Goal: Contribute content

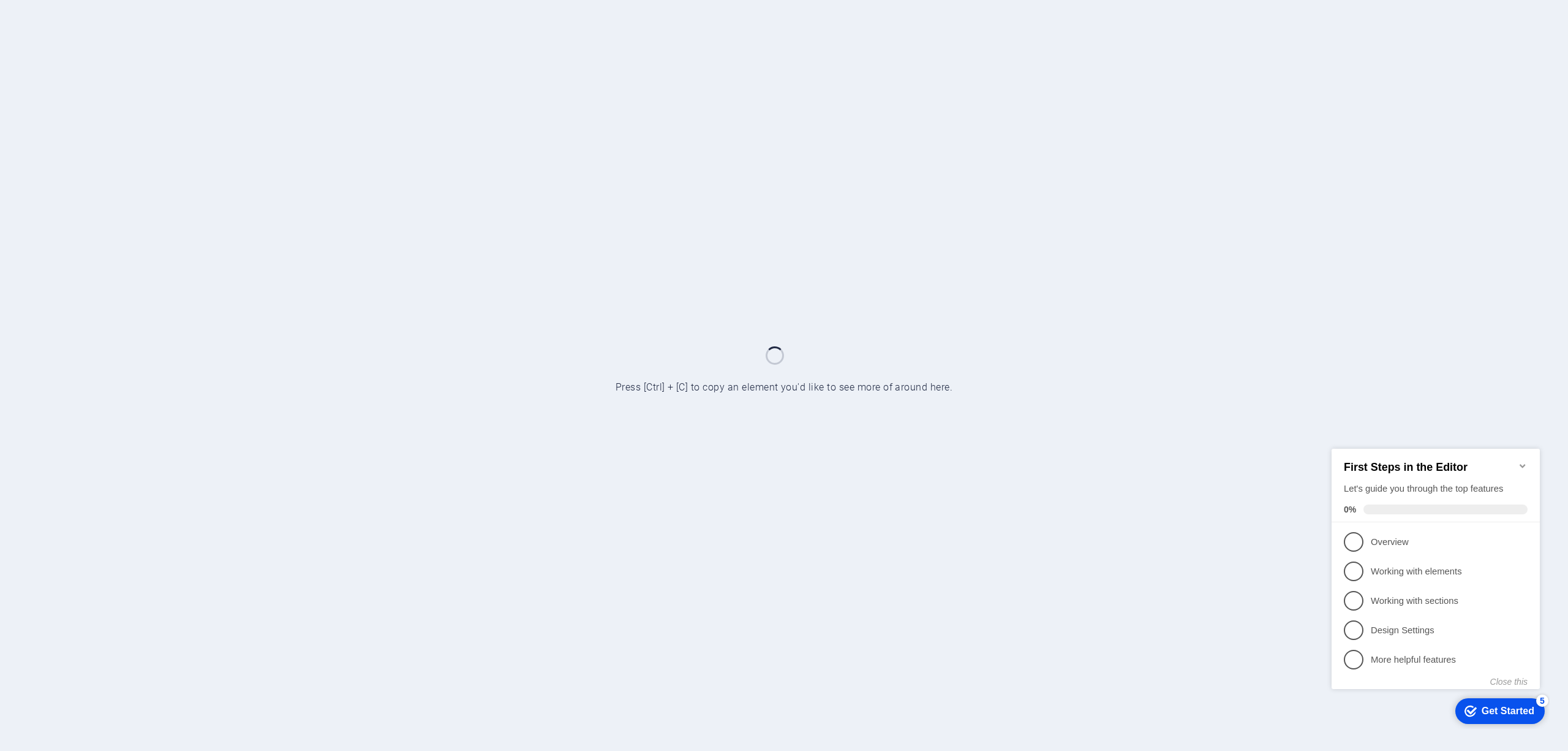
click at [1520, 464] on icon "Minimize checklist" at bounding box center [1523, 465] width 6 height 4
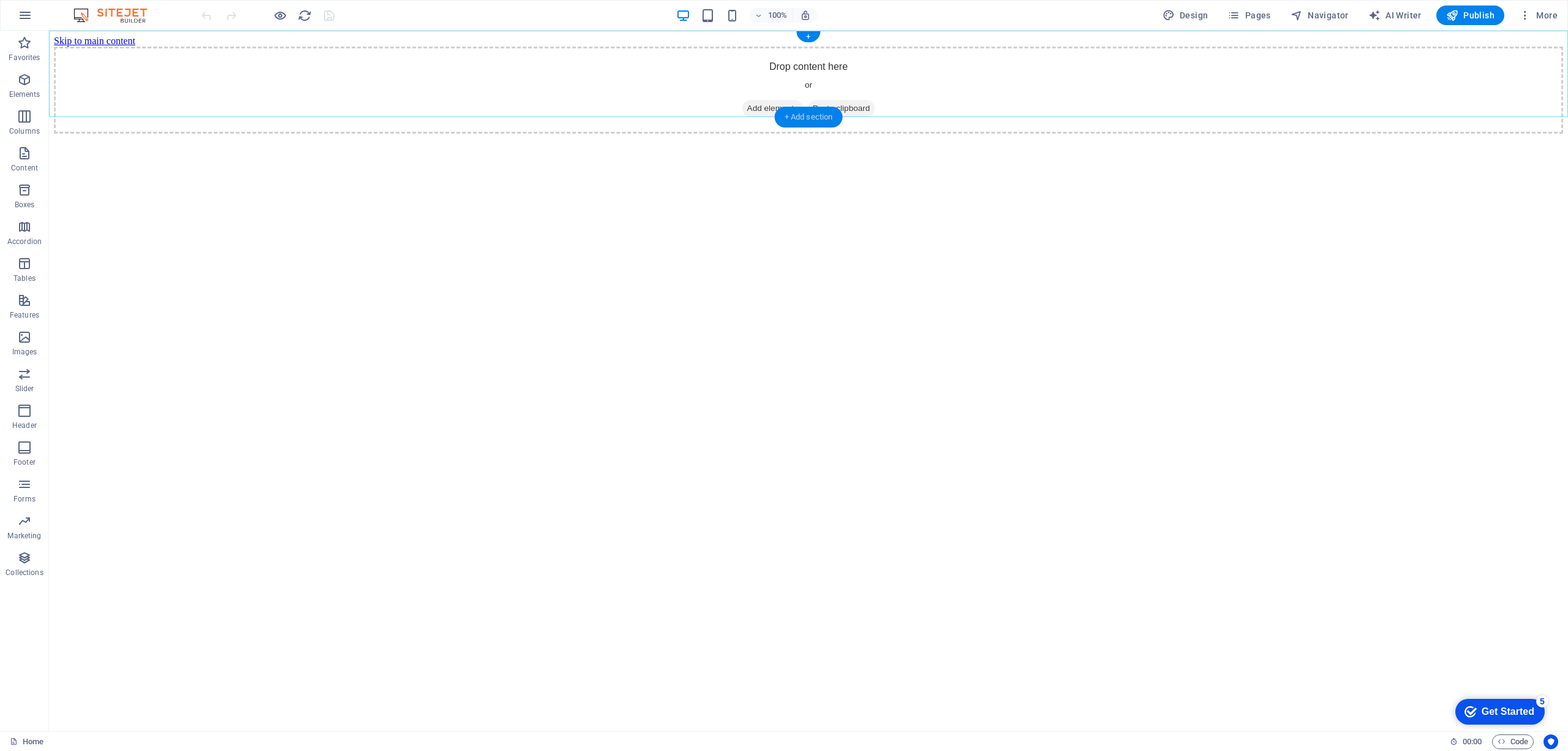
click at [806, 107] on div "+ Add section" at bounding box center [809, 117] width 68 height 21
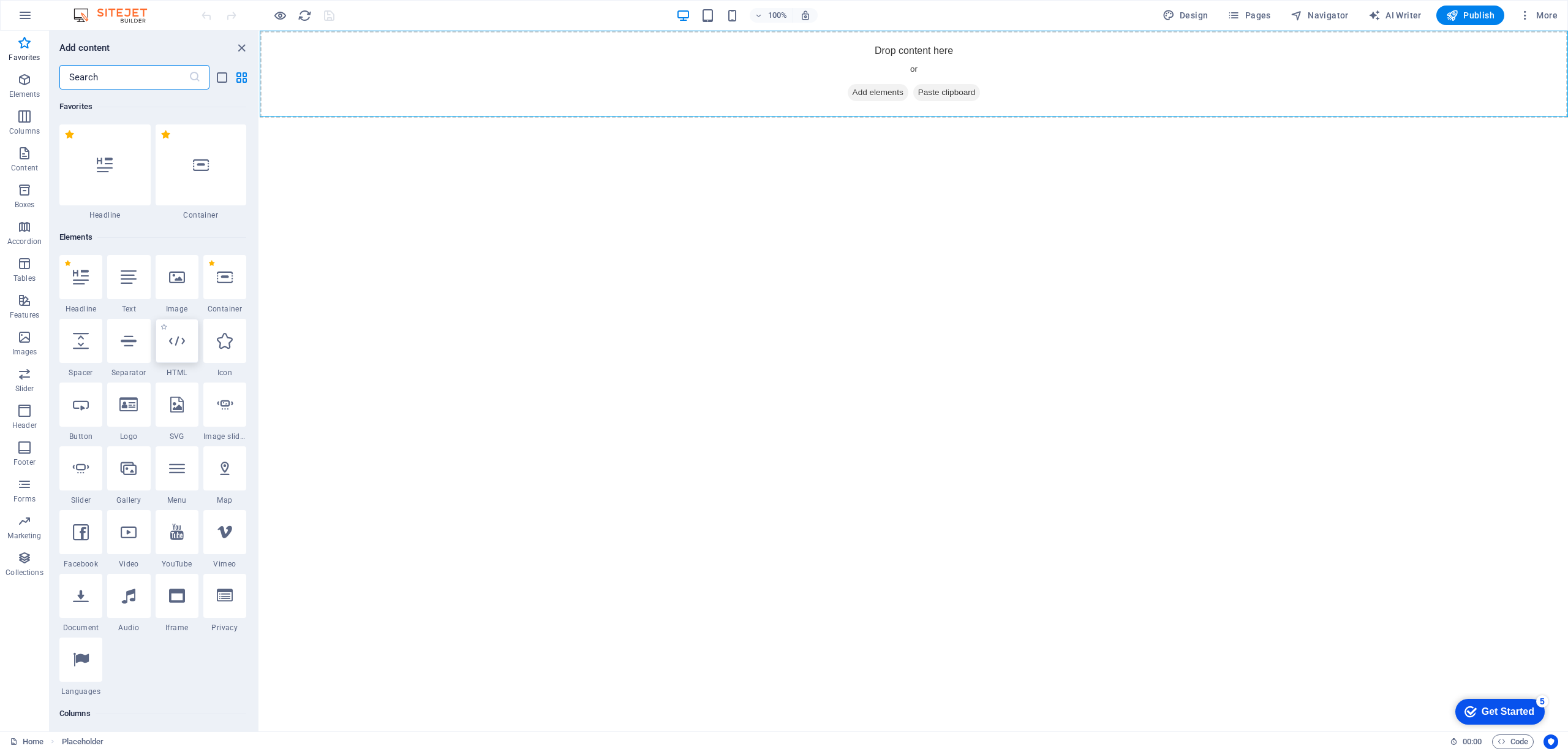
click at [188, 331] on div at bounding box center [177, 341] width 43 height 44
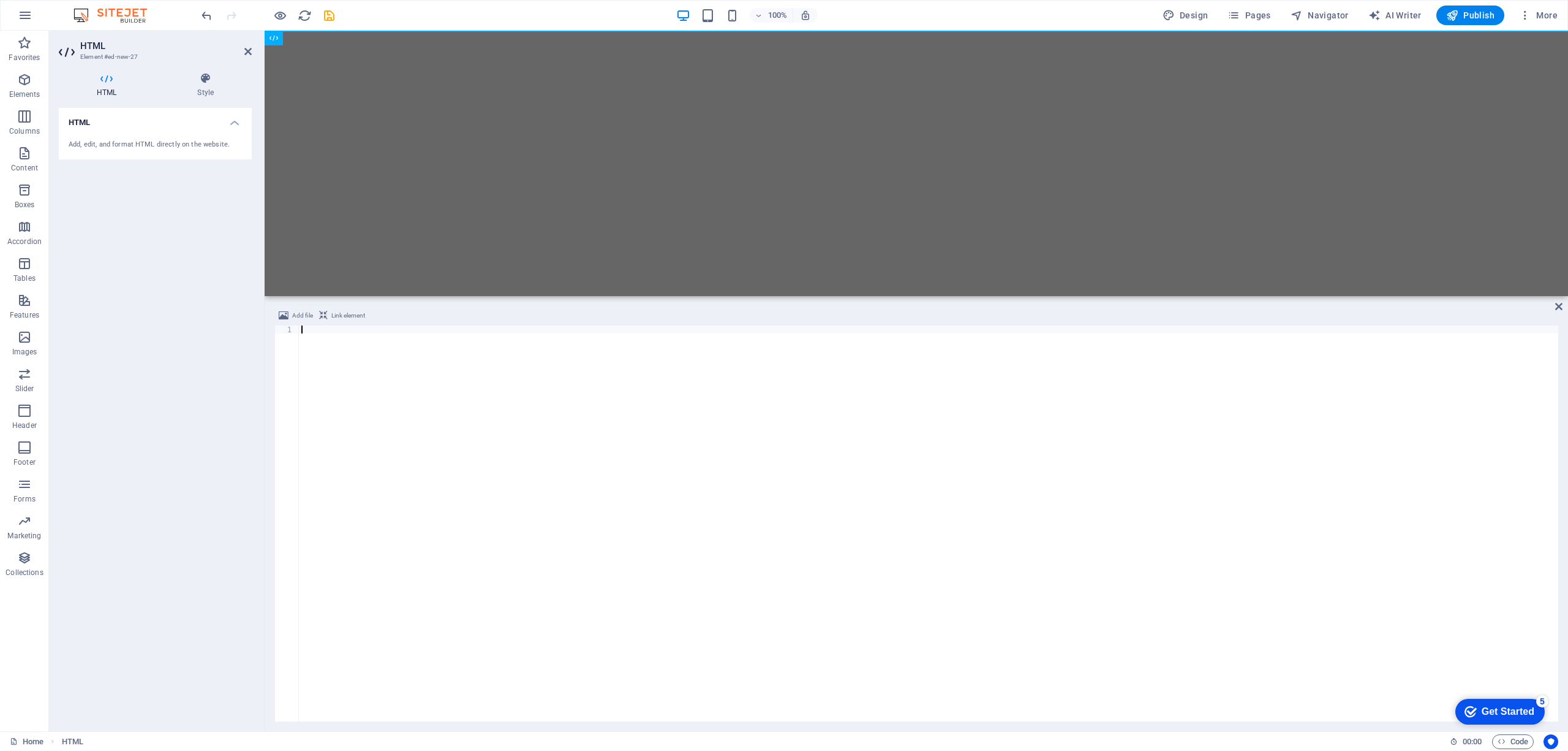
click at [830, 450] on div at bounding box center [929, 531] width 1259 height 412
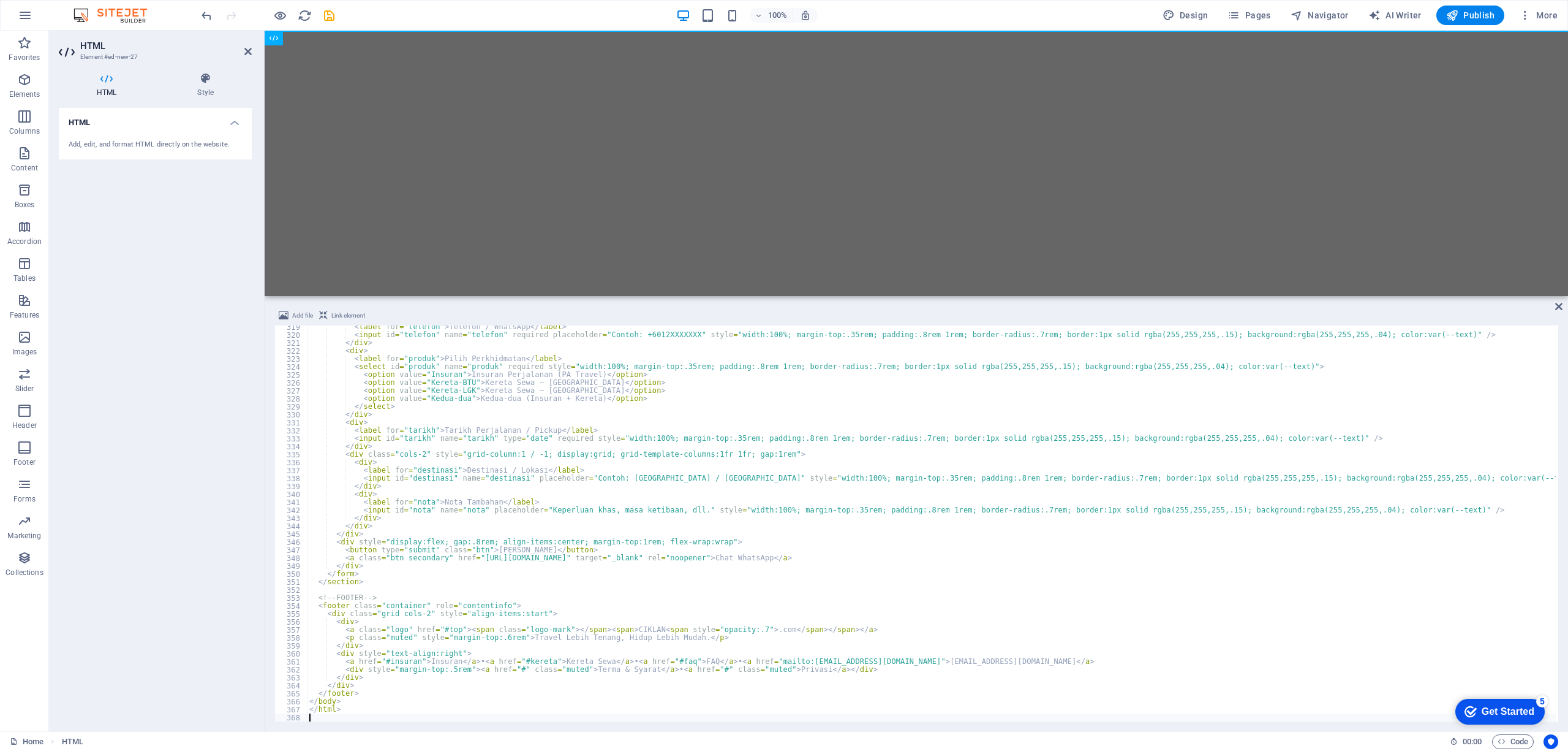
scroll to position [2537, 0]
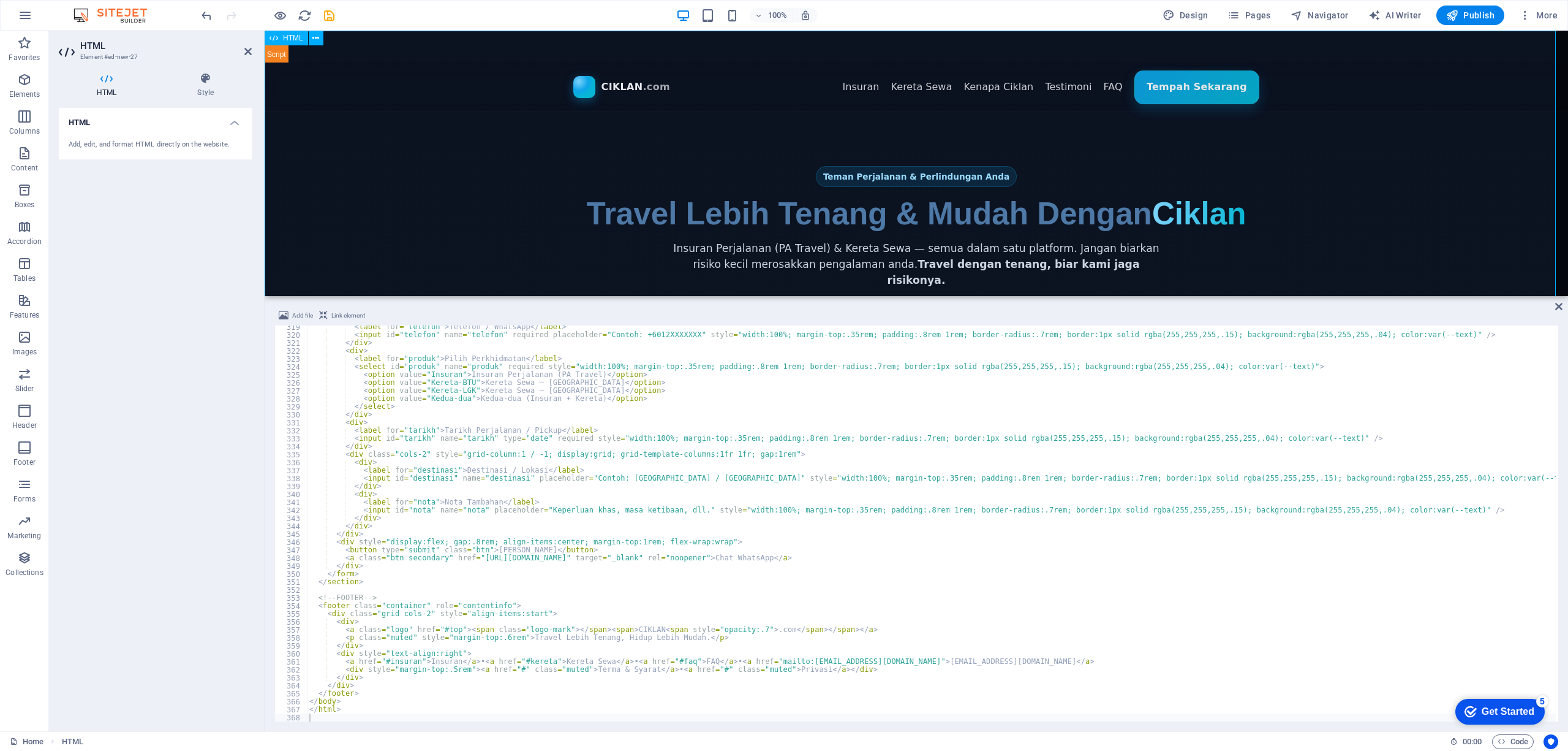
click at [1561, 303] on icon at bounding box center [1559, 306] width 7 height 10
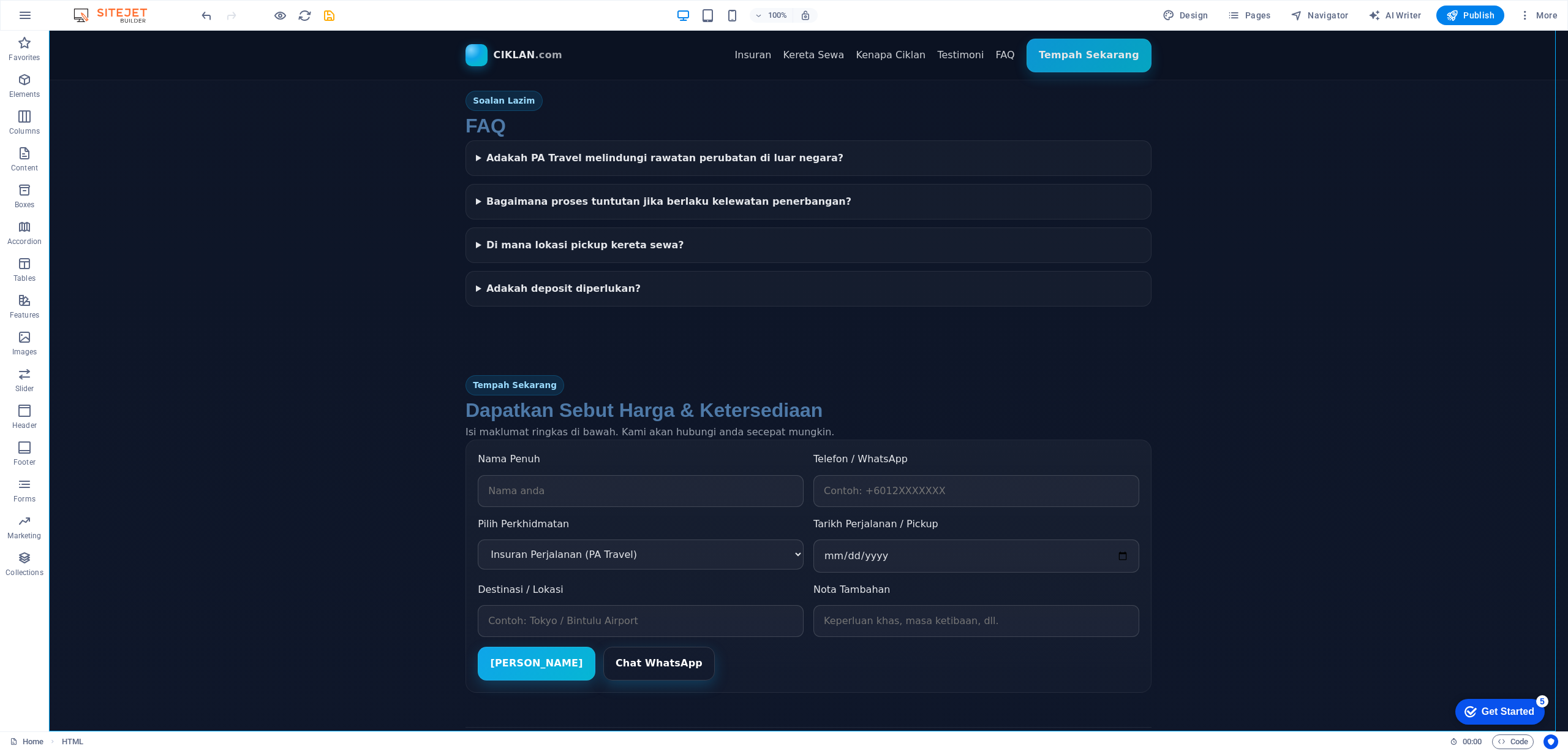
scroll to position [1982, 0]
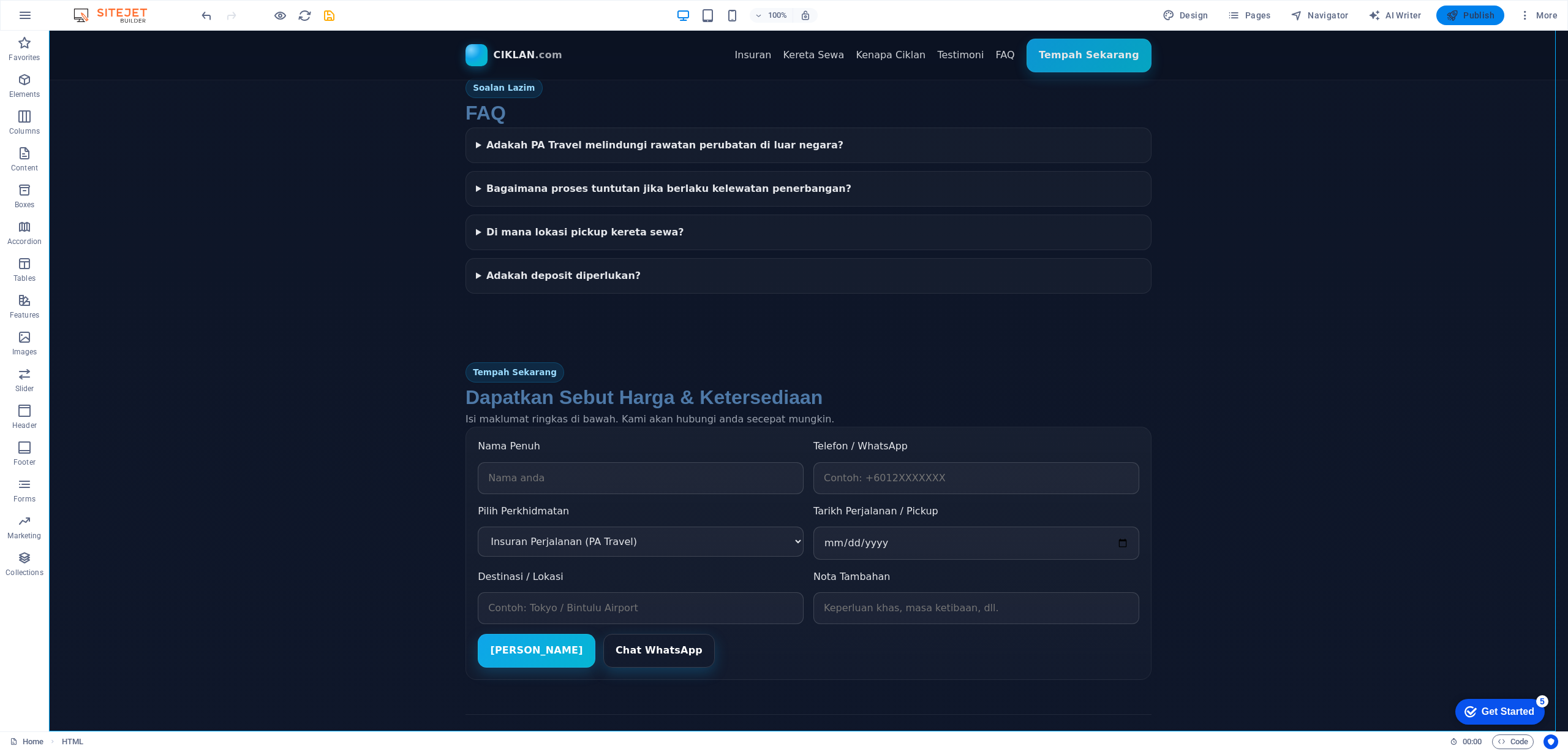
click at [1473, 12] on span "Publish" at bounding box center [1470, 15] width 48 height 12
